Goal: Task Accomplishment & Management: Complete application form

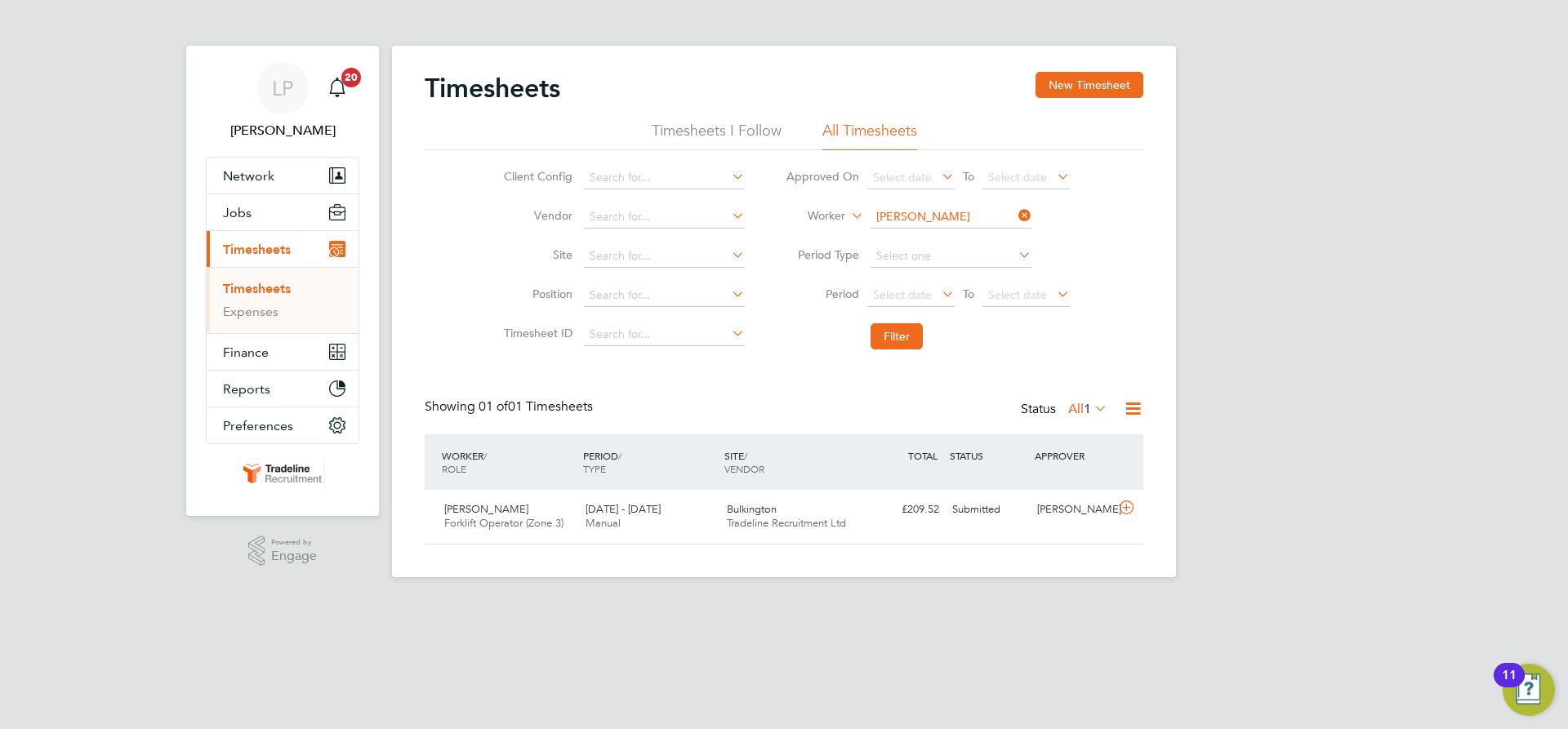
scroll to position [41, 142]
click at [917, 218] on input at bounding box center [951, 217] width 161 height 23
type input "cin"
drag, startPoint x: 923, startPoint y: 212, endPoint x: 809, endPoint y: 211, distance: 114.0
click at [811, 212] on li "Worker cin" at bounding box center [927, 217] width 325 height 39
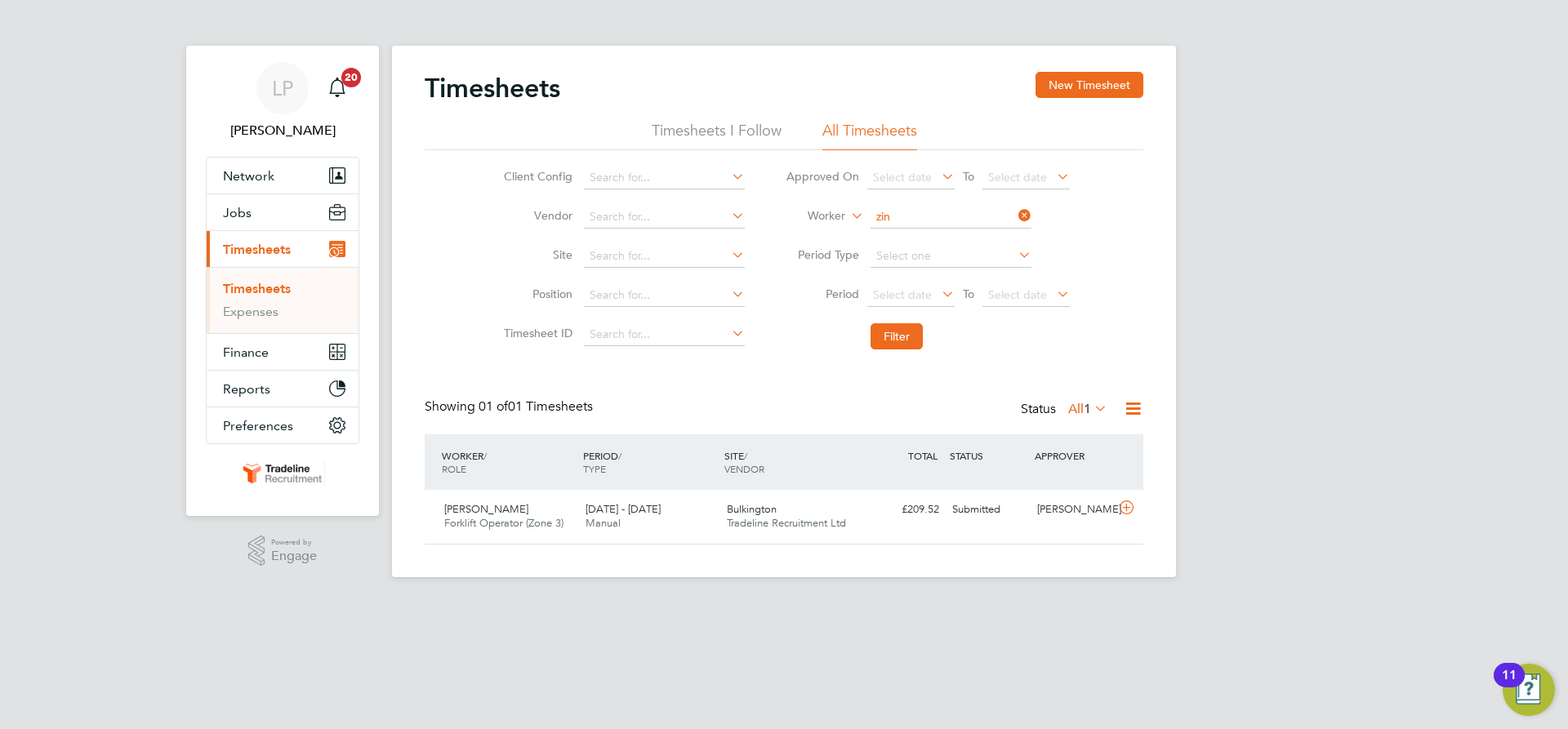
click at [935, 245] on li "[PERSON_NAME] arei" at bounding box center [950, 240] width 163 height 22
type input "[PERSON_NAME]"
click at [900, 337] on button "Filter" at bounding box center [896, 336] width 52 height 26
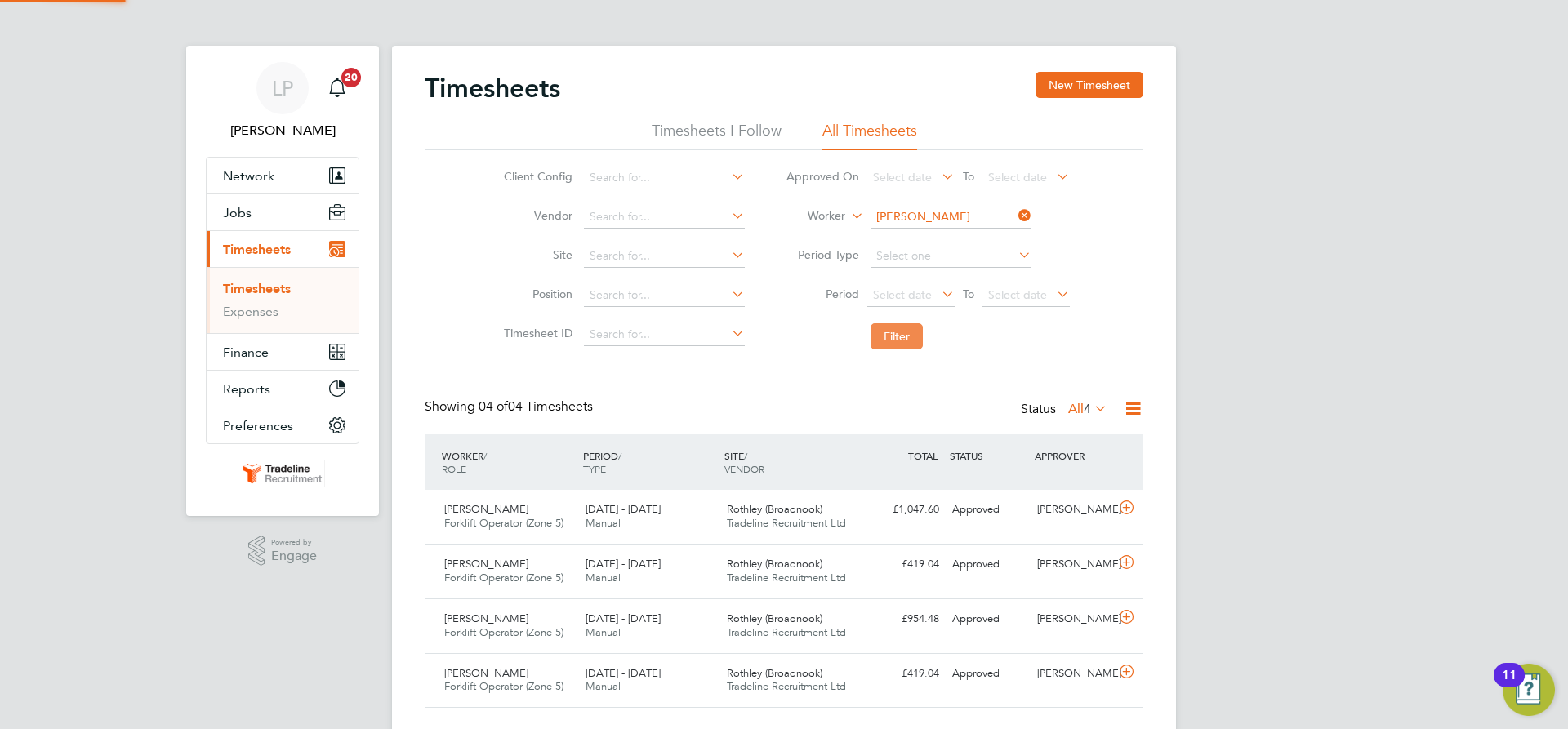
scroll to position [0, 0]
click at [793, 524] on span "Tradeline Recruitment Ltd" at bounding box center [786, 522] width 119 height 14
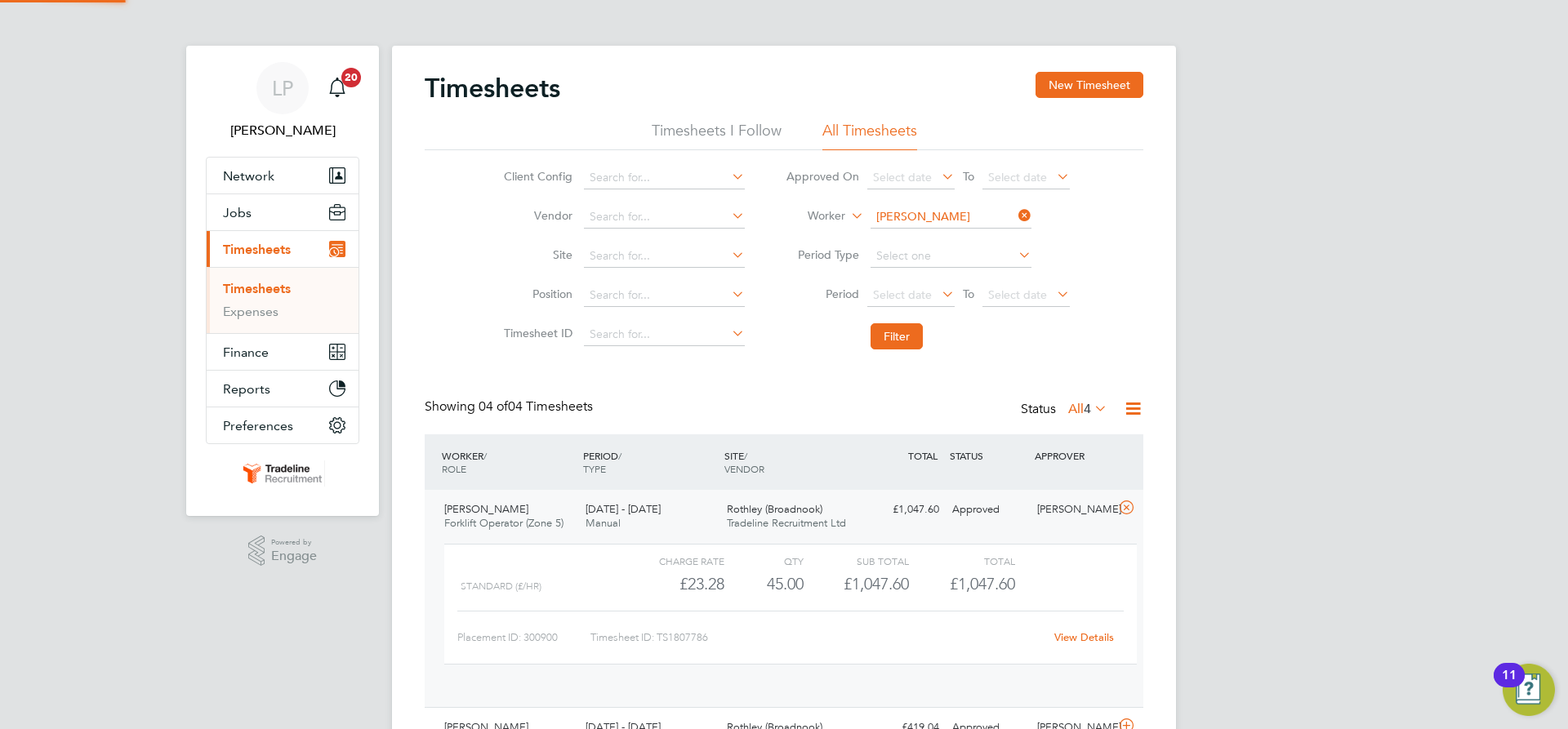
scroll to position [28, 160]
drag, startPoint x: 1097, startPoint y: 91, endPoint x: 1046, endPoint y: 94, distance: 51.1
click at [1097, 91] on button "New Timesheet" at bounding box center [1089, 85] width 107 height 26
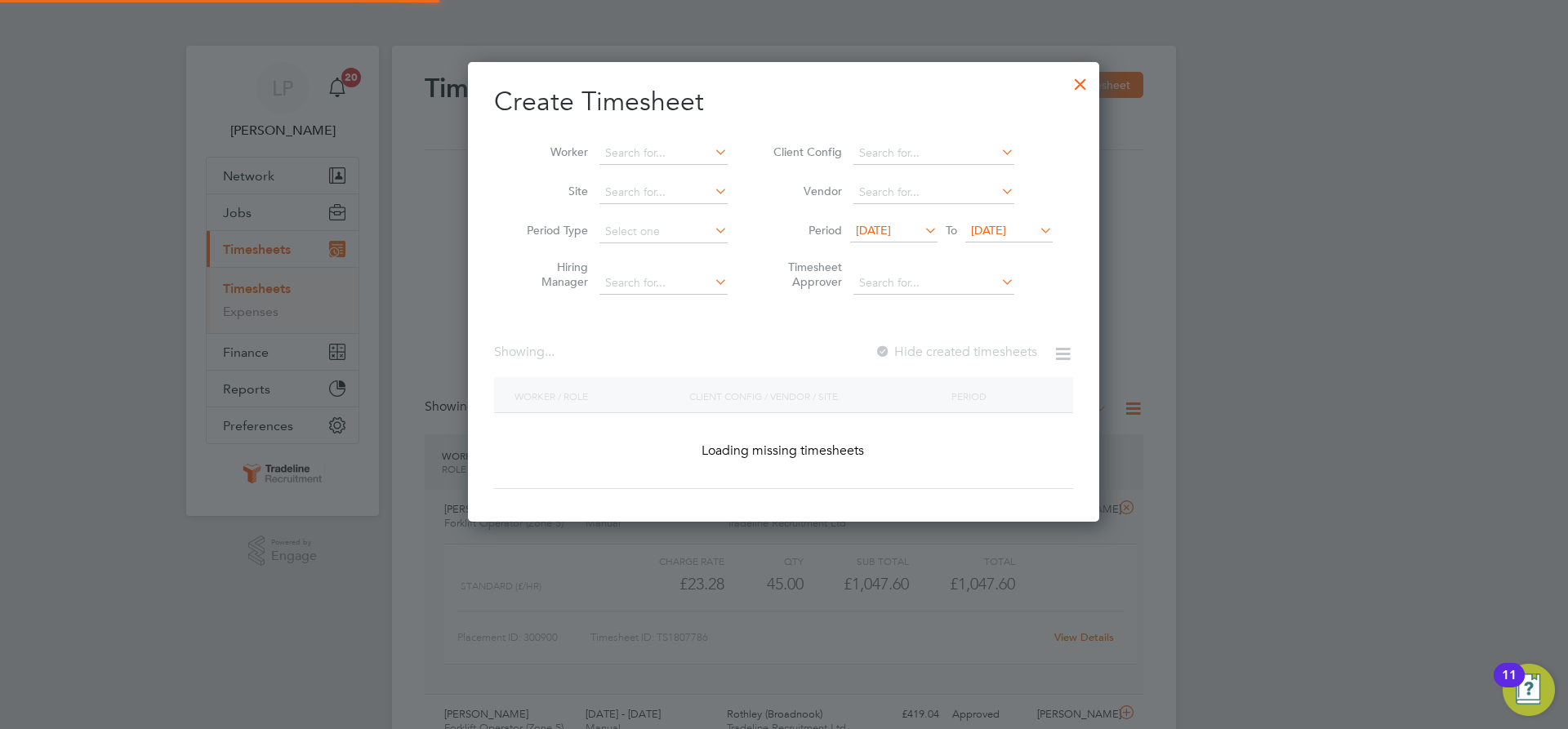
scroll to position [2629, 632]
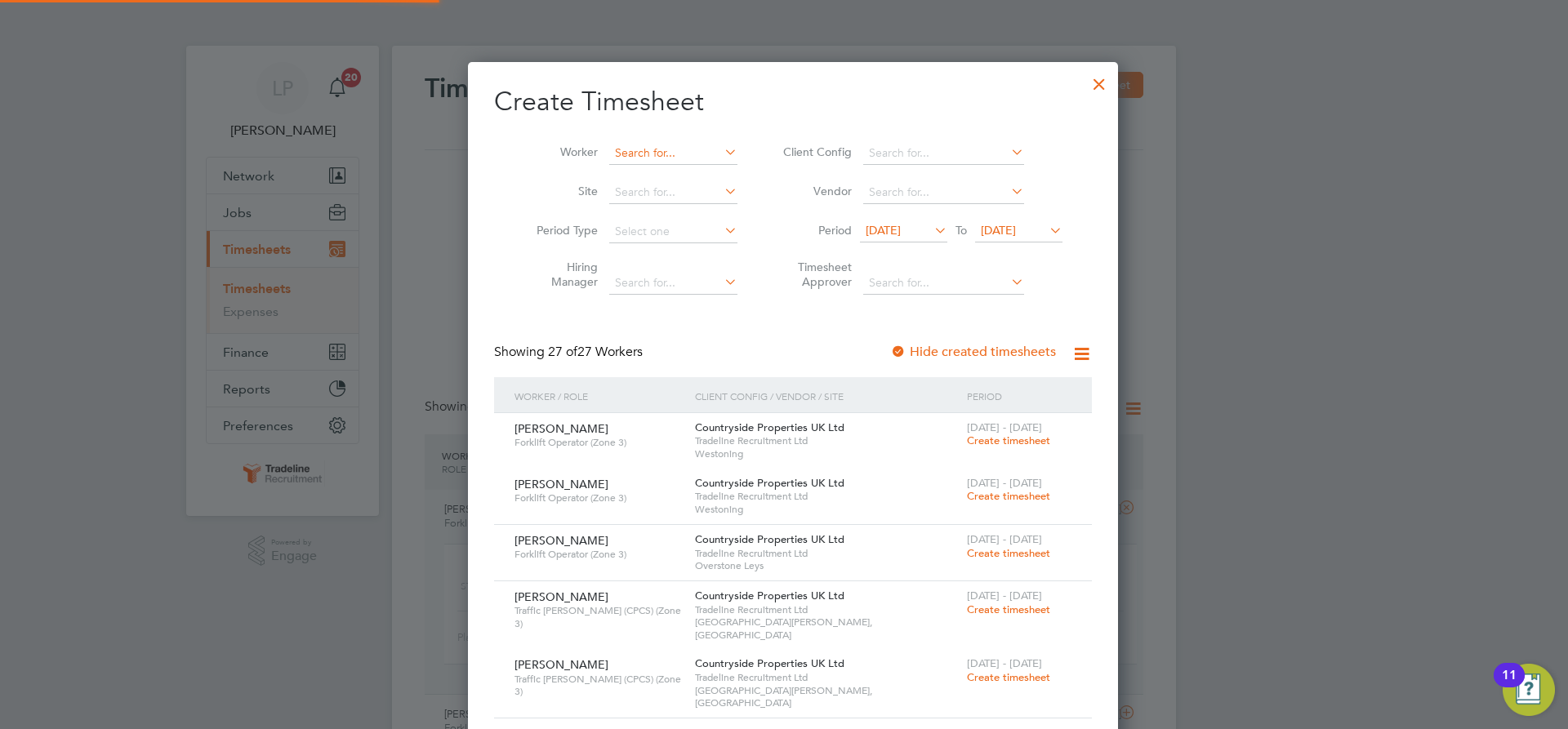
click at [635, 157] on input at bounding box center [673, 154] width 128 height 23
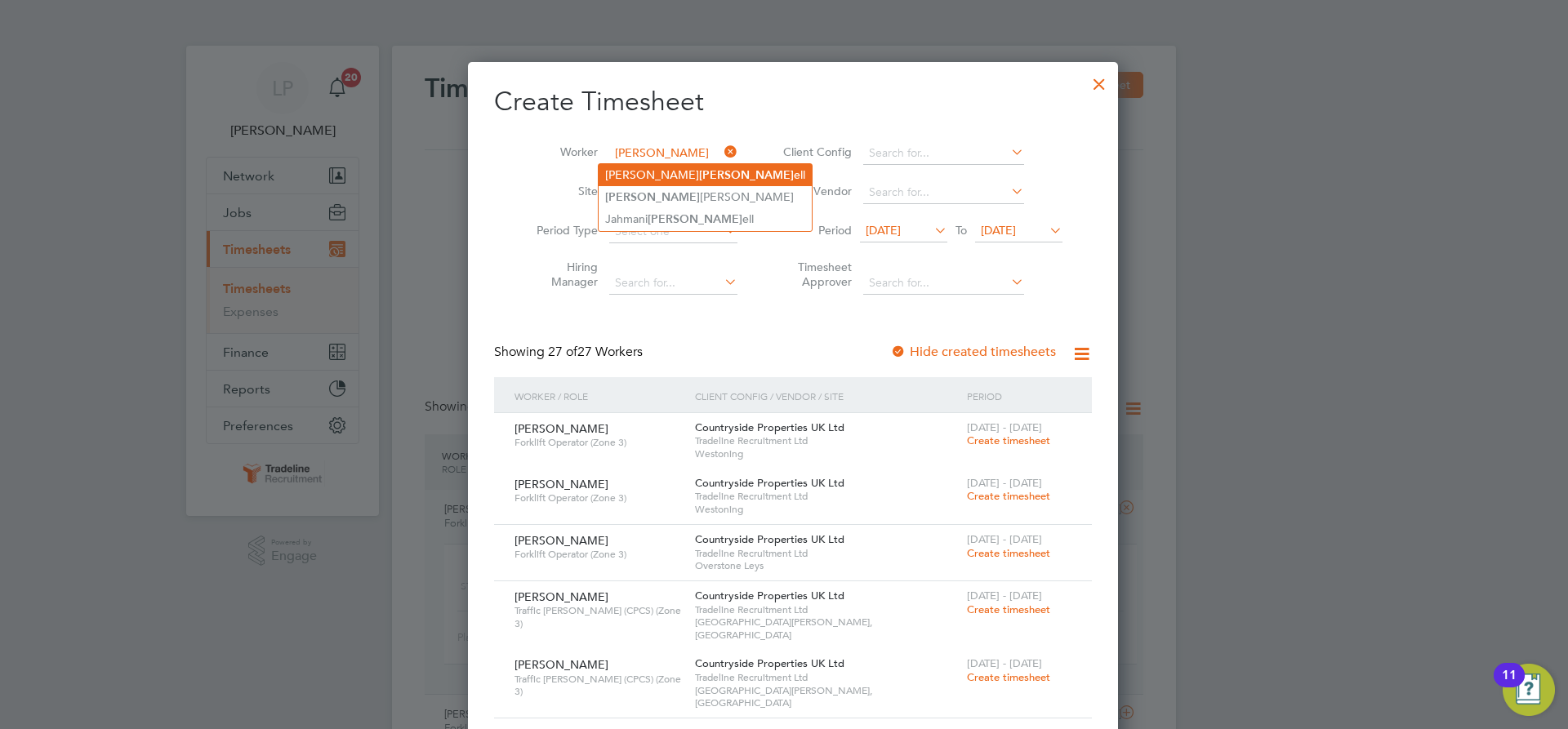
click at [668, 174] on li "[PERSON_NAME]" at bounding box center [705, 175] width 213 height 22
type input "[PERSON_NAME]"
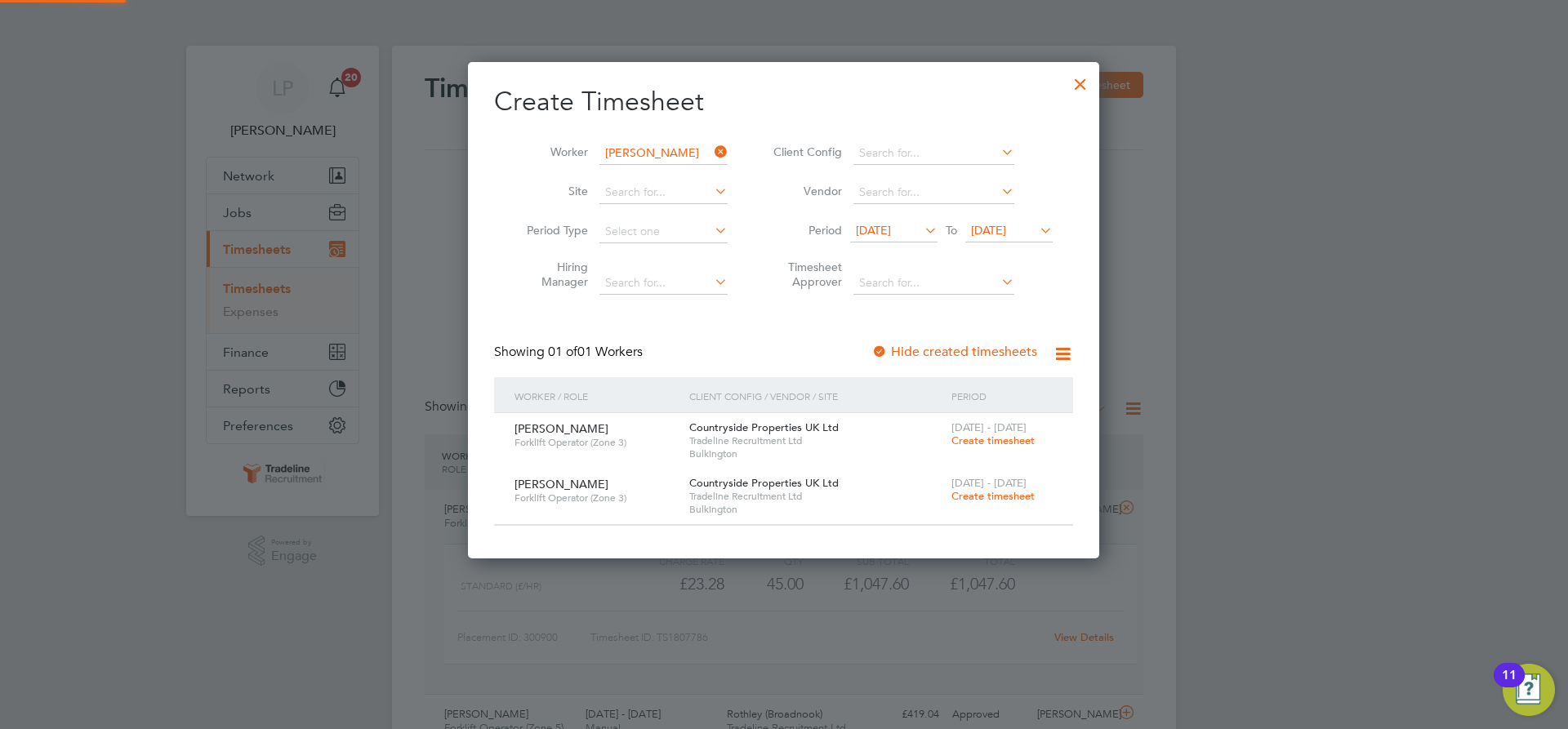
scroll to position [496, 632]
click at [998, 499] on span "Create timesheet" at bounding box center [993, 496] width 83 height 14
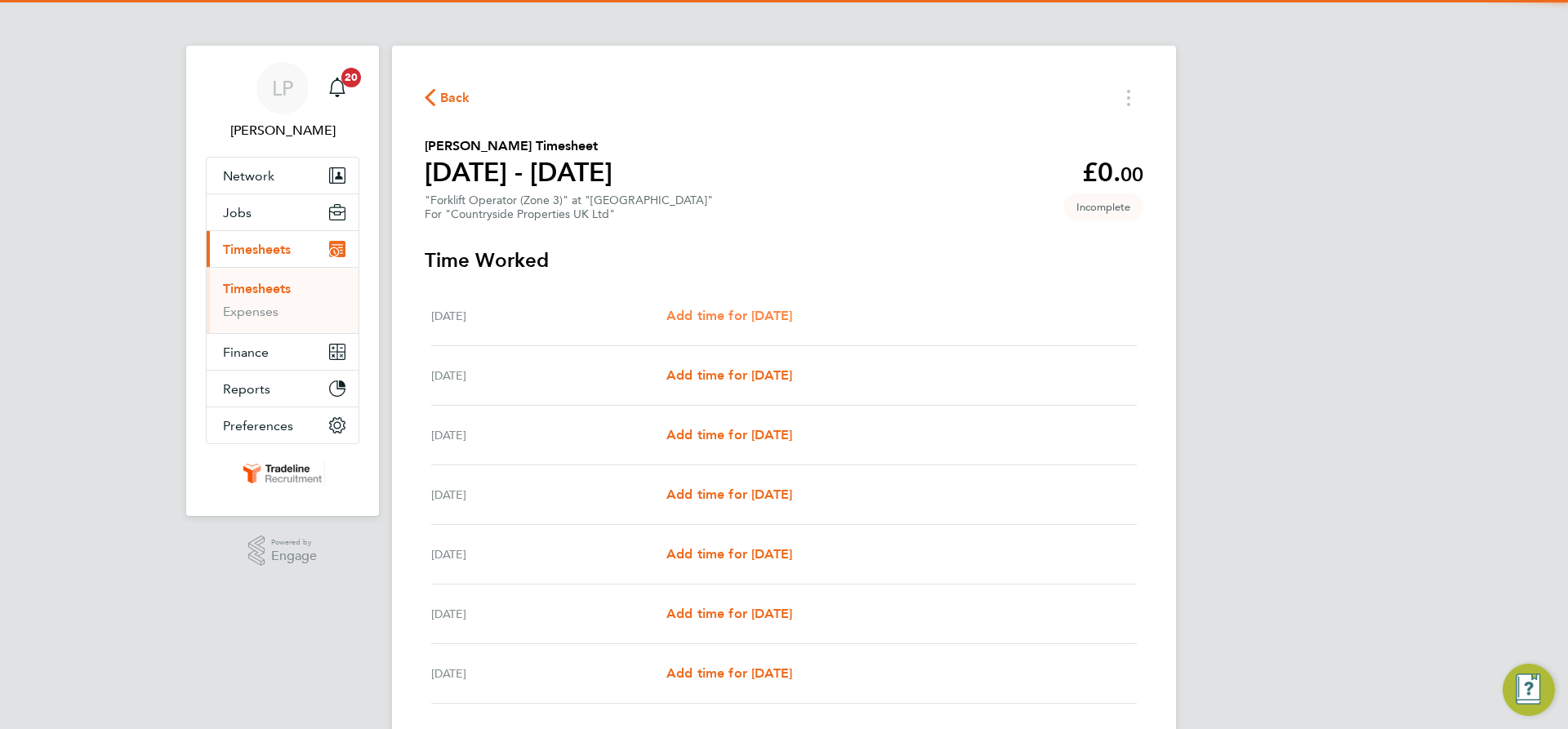
click at [732, 312] on span "Add time for [DATE]" at bounding box center [729, 315] width 126 height 16
select select "30"
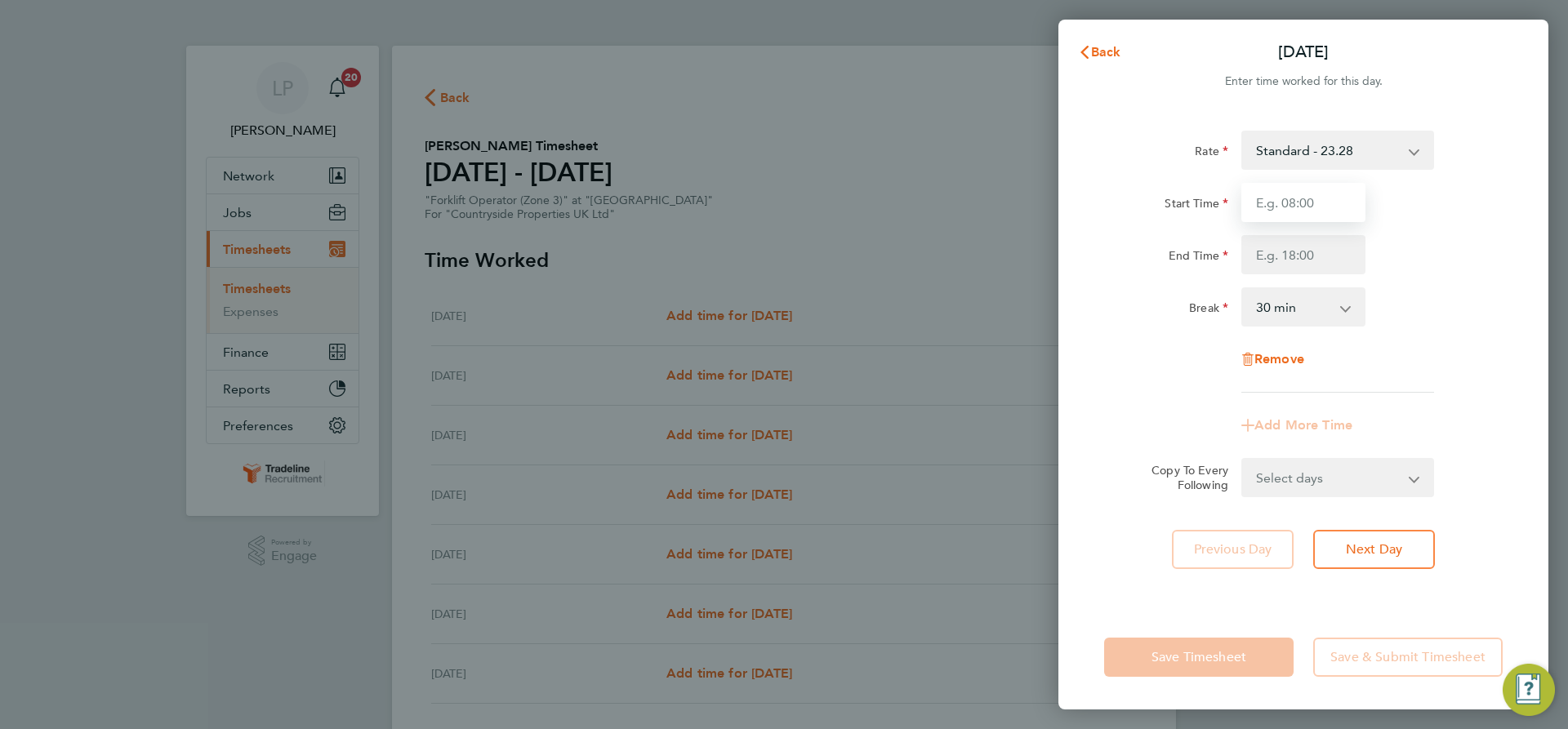
drag, startPoint x: 1308, startPoint y: 204, endPoint x: 1318, endPoint y: 209, distance: 11.2
click at [1308, 204] on input "Start Time" at bounding box center [1303, 202] width 124 height 39
type input "07:00"
click at [1314, 261] on input "End Time" at bounding box center [1303, 254] width 124 height 39
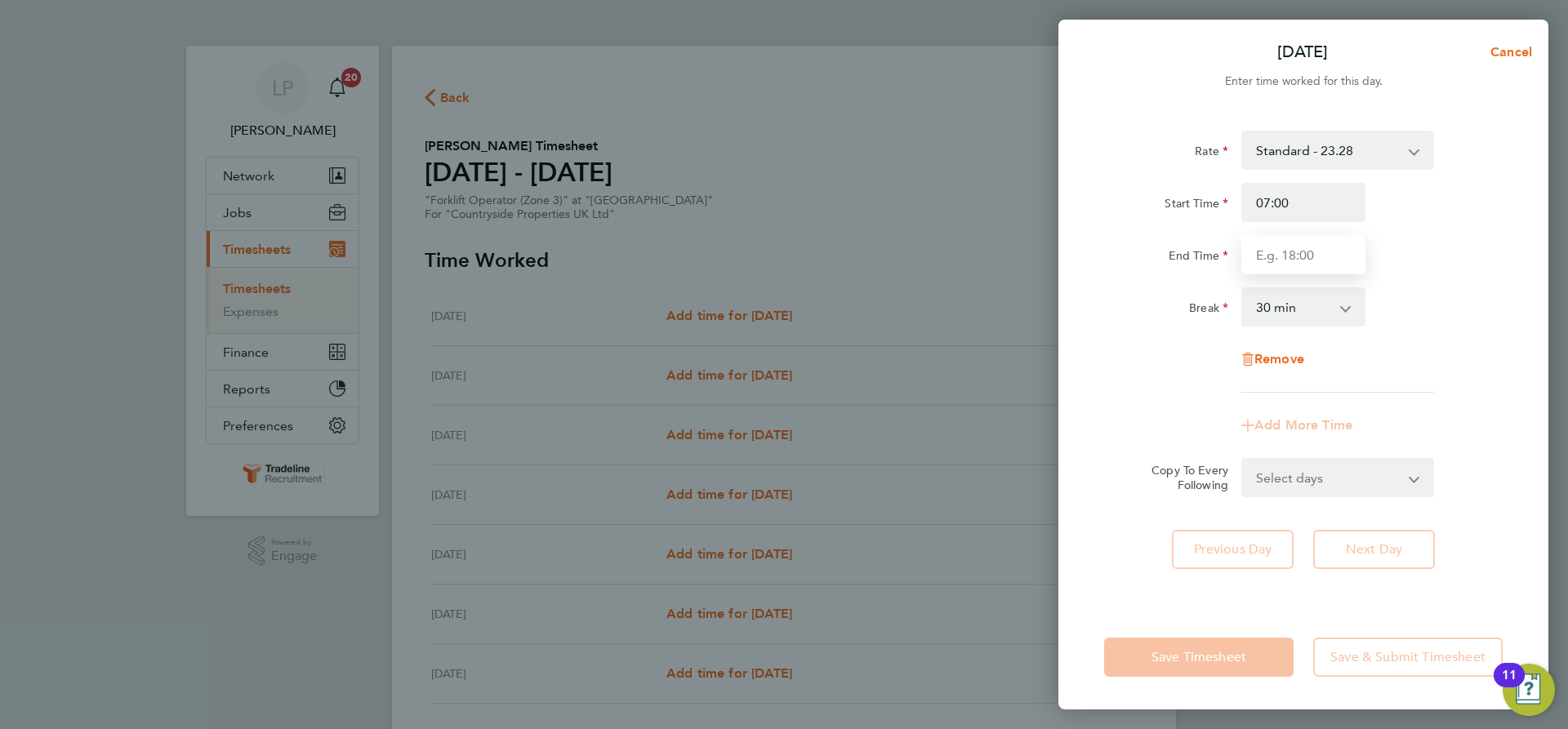
type input "16:30"
click at [1442, 304] on div "Break 0 min 15 min 30 min 45 min 60 min 75 min 90 min" at bounding box center [1303, 307] width 412 height 39
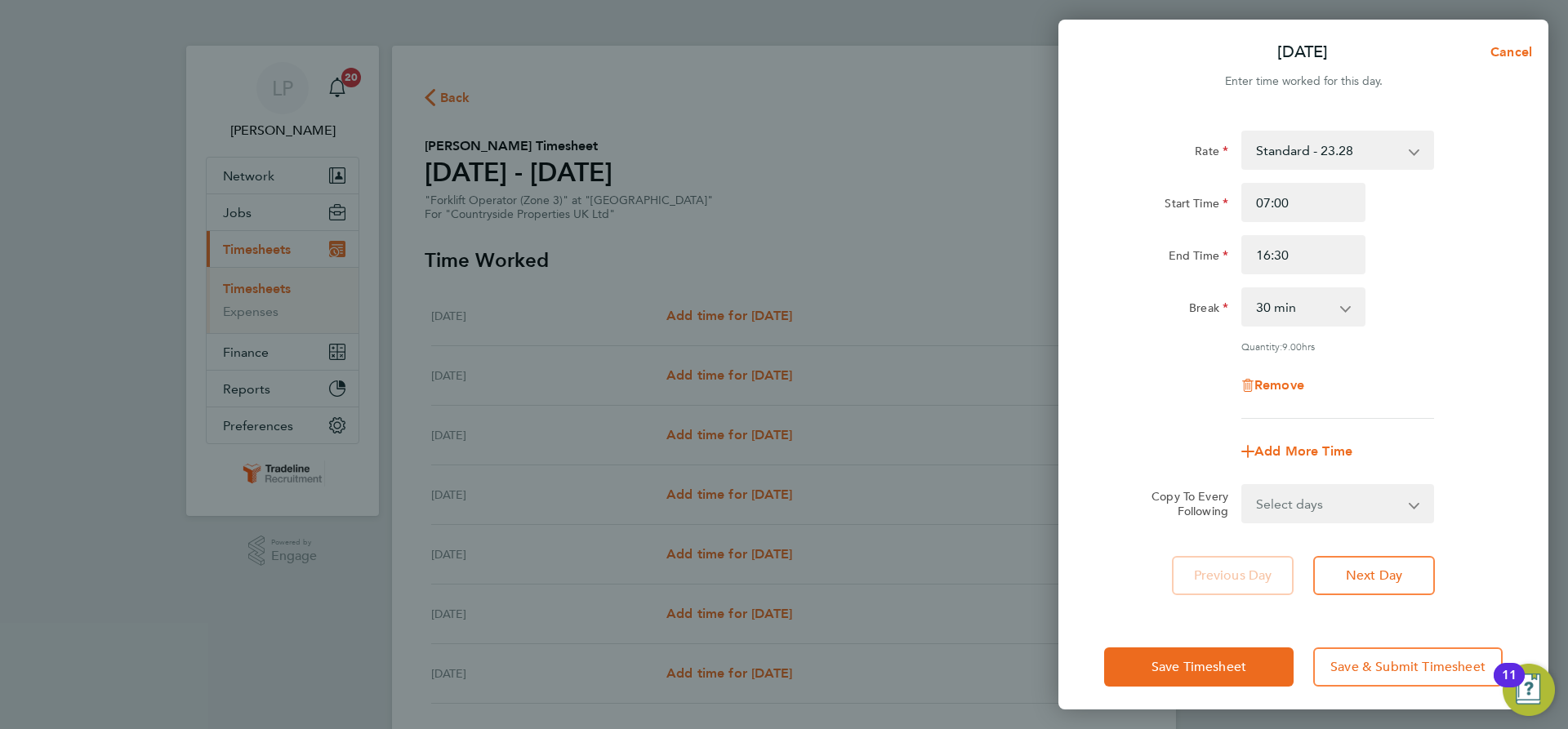
click at [1363, 513] on select "Select days Day Weekday (Mon-Fri) Weekend (Sat-Sun) [DATE] [DATE] [DATE] [DATE]…" at bounding box center [1327, 503] width 171 height 36
select select "WEEKDAY"
click at [1242, 486] on select "Select days Day Weekday (Mon-Fri) Weekend (Sat-Sun) [DATE] [DATE] [DATE] [DATE]…" at bounding box center [1327, 503] width 171 height 36
select select "[DATE]"
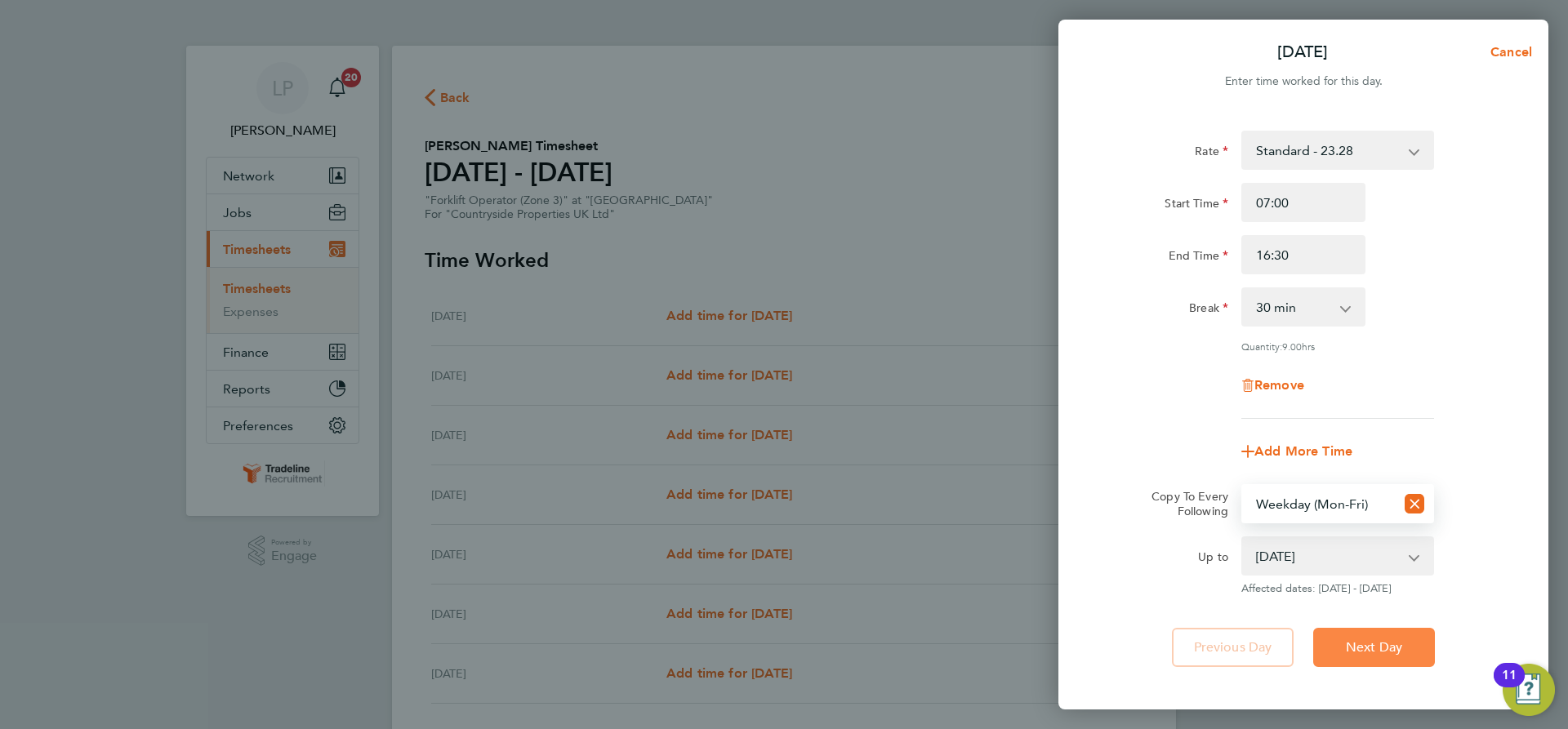
click at [1372, 640] on span "Next Day" at bounding box center [1374, 647] width 56 height 17
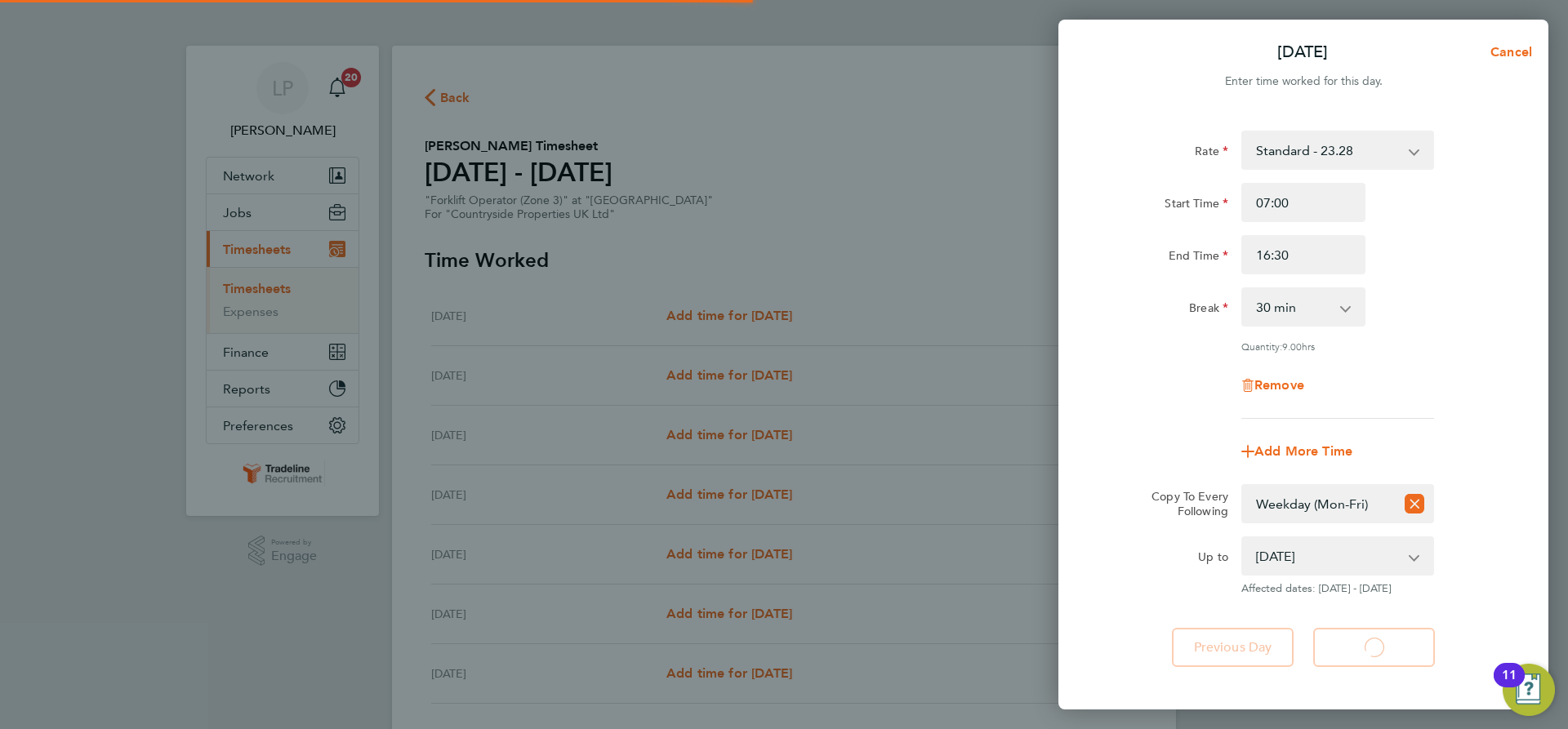
select select "30"
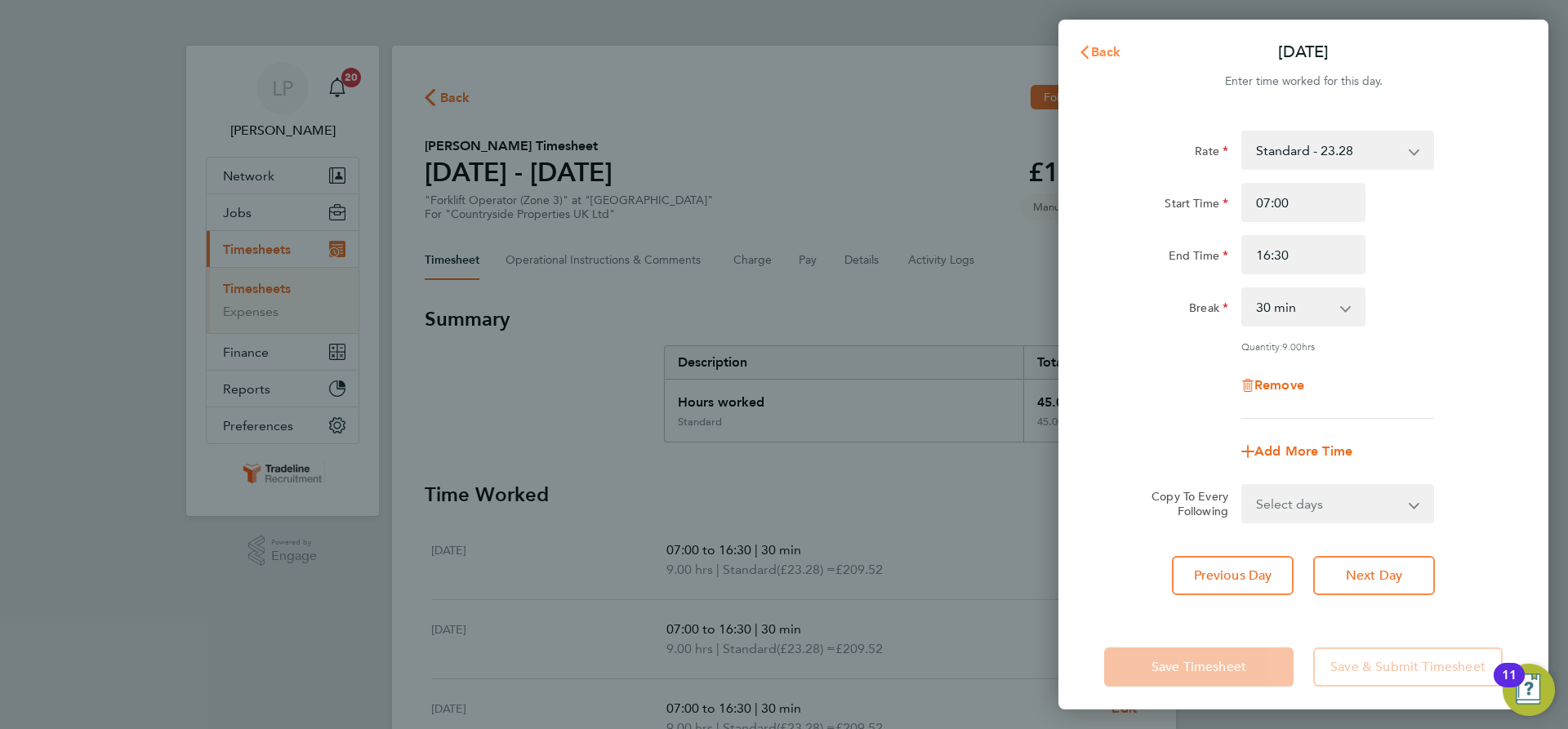
drag, startPoint x: 1110, startPoint y: 46, endPoint x: 1099, endPoint y: 64, distance: 21.1
click at [1108, 48] on span "Back" at bounding box center [1106, 51] width 31 height 16
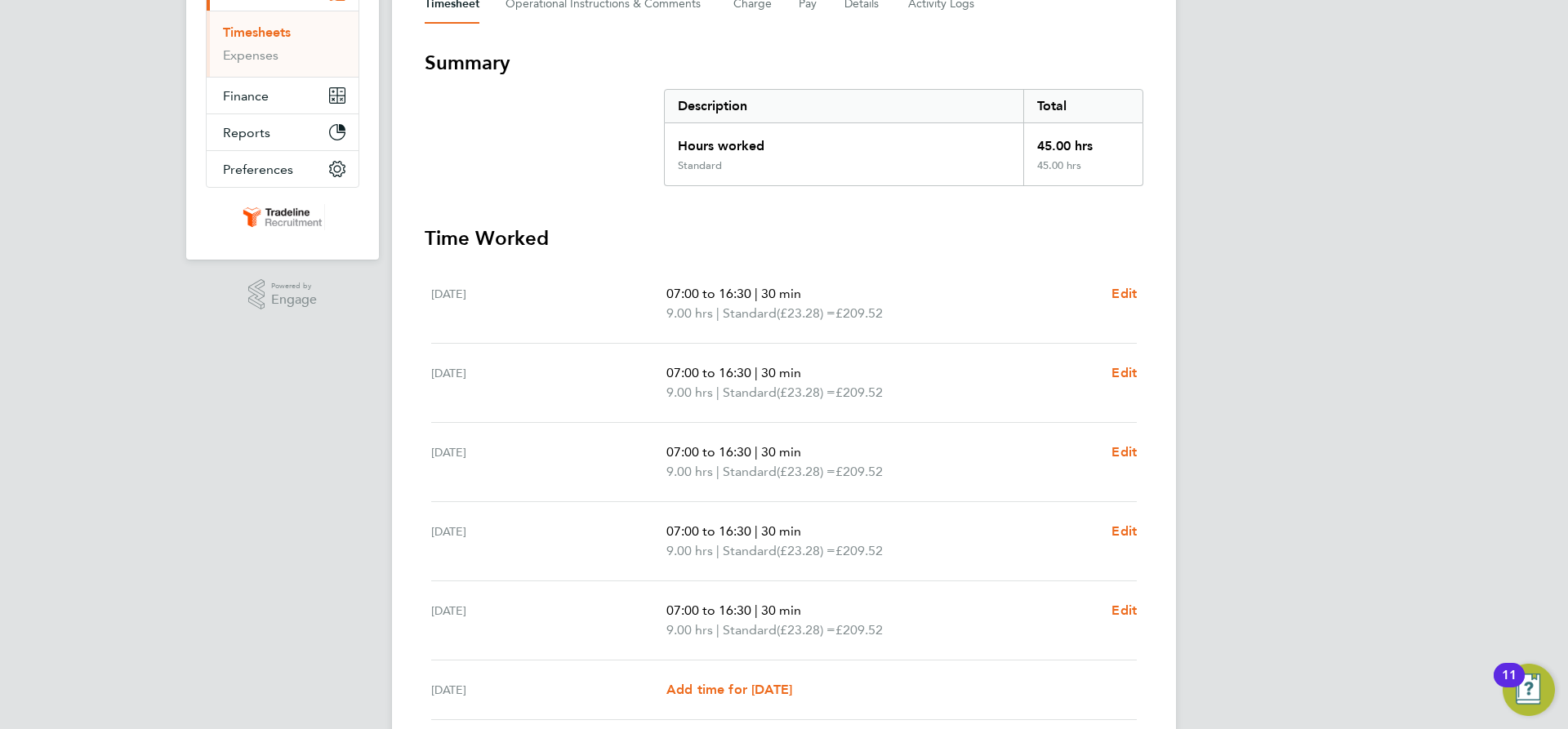
scroll to position [450, 0]
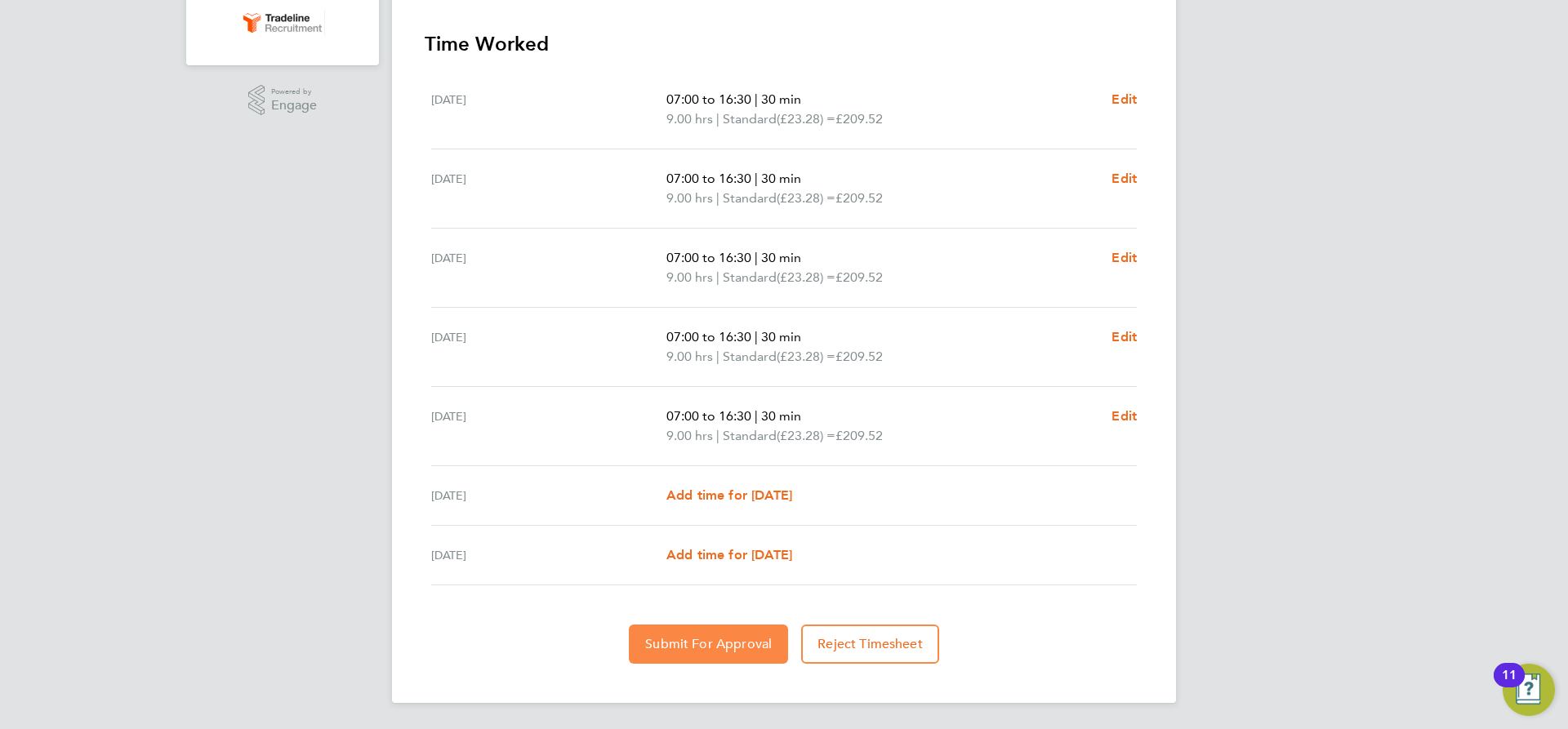
click at [695, 631] on button "Submit For Approval" at bounding box center [708, 644] width 160 height 39
